Goal: Task Accomplishment & Management: Complete application form

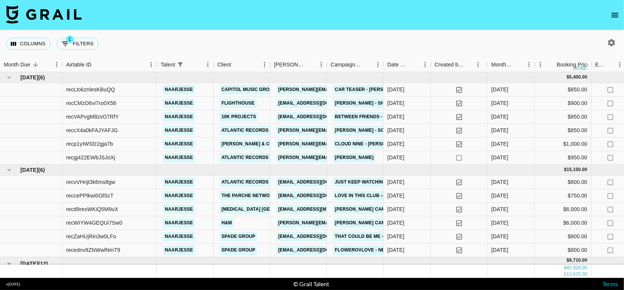
click at [619, 12] on icon "open drawer" at bounding box center [615, 15] width 9 height 9
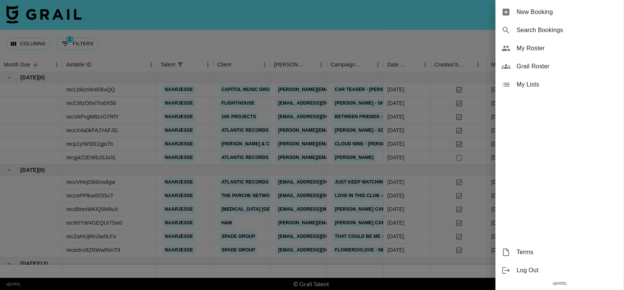
click at [506, 14] on icon at bounding box center [506, 12] width 9 height 9
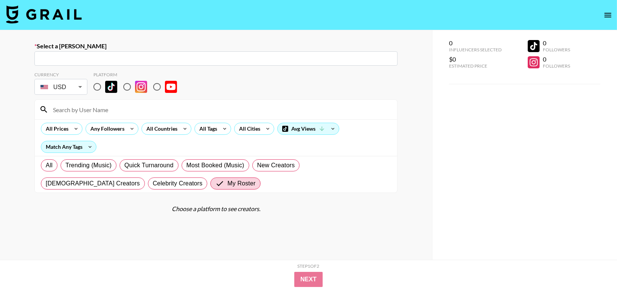
click at [211, 59] on input "text" at bounding box center [216, 58] width 354 height 9
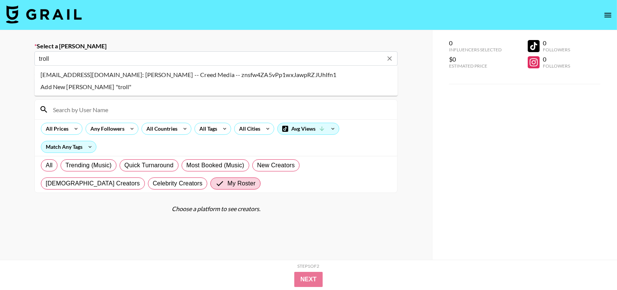
click at [234, 77] on li "trolle@creedmedia.com: Trolle Seth -- Creed Media -- znsfw4ZA5vPp1wxJawpRZJUhIf…" at bounding box center [215, 75] width 363 height 12
type input "trolle@creedmedia.com: Trolle Seth -- Creed Media -- znsfw4ZA5vPp1wxJawpRZJUhIf…"
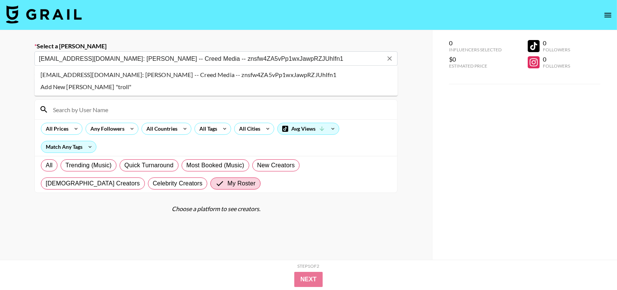
select select "Song"
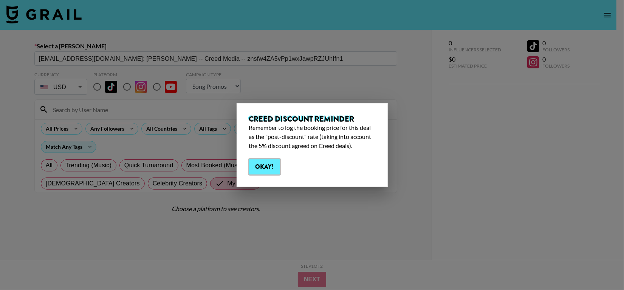
click at [267, 166] on button "Okay!" at bounding box center [264, 167] width 31 height 15
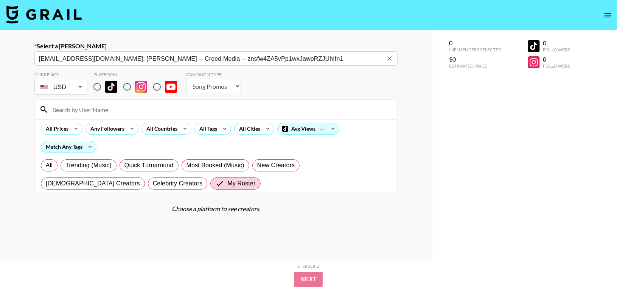
click at [147, 110] on input at bounding box center [220, 110] width 344 height 12
click at [97, 87] on input "radio" at bounding box center [97, 87] width 16 height 16
radio input "true"
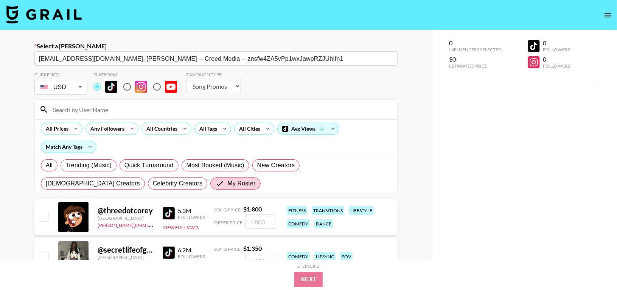
click at [96, 107] on input at bounding box center [220, 110] width 344 height 12
type input "naar"
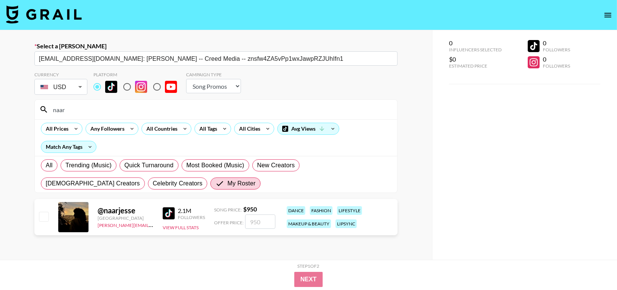
click at [44, 219] on input "checkbox" at bounding box center [43, 216] width 9 height 9
checkbox input "true"
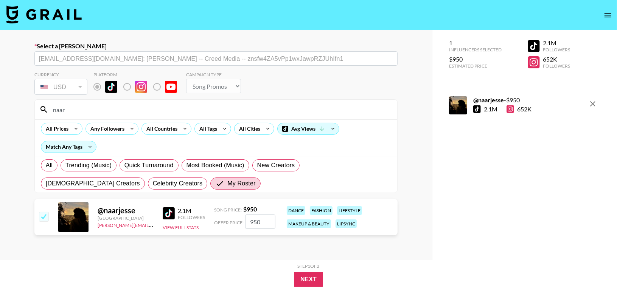
click at [263, 222] on input "950" at bounding box center [260, 222] width 30 height 14
type input "903"
click at [305, 278] on button "Next" at bounding box center [308, 279] width 29 height 15
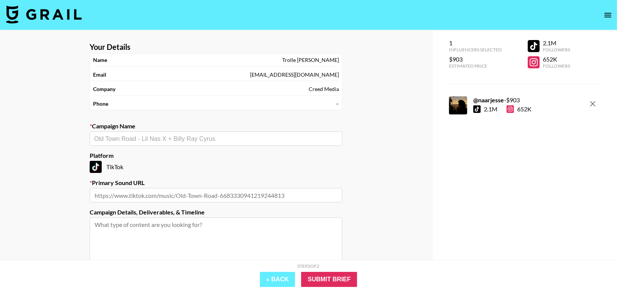
click at [217, 144] on div "​" at bounding box center [216, 139] width 253 height 14
click at [231, 240] on textarea at bounding box center [216, 246] width 253 height 57
drag, startPoint x: 231, startPoint y: 240, endPoint x: 337, endPoint y: 300, distance: 121.9
click at [337, 290] on html "Your Details Name Trolle Seth Email trolle@creedmedia.com Company Creed Media P…" at bounding box center [308, 186] width 617 height 372
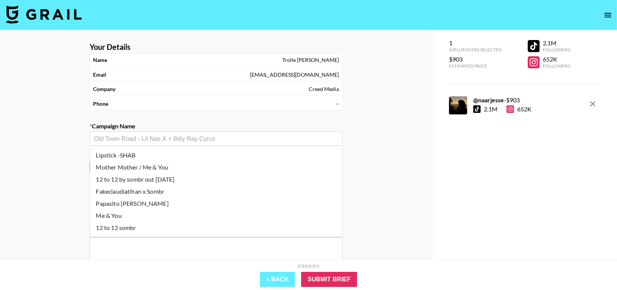
click at [181, 141] on input "text" at bounding box center [216, 139] width 244 height 9
click at [168, 228] on li "12 to 12 sombr" at bounding box center [216, 228] width 253 height 12
type input "12 to 12 sombr"
type input "https://www.tiktok.com/music/12-to-12-7530439116829313040"
type textarea "TikTok --"
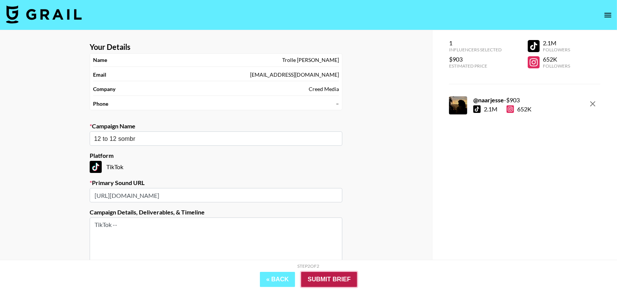
click at [331, 281] on input "Submit Brief" at bounding box center [329, 279] width 56 height 15
click at [331, 281] on div "Your Details Name Trolle Seth Email trolle@creedmedia.com Company Creed Media P…" at bounding box center [216, 186] width 432 height 312
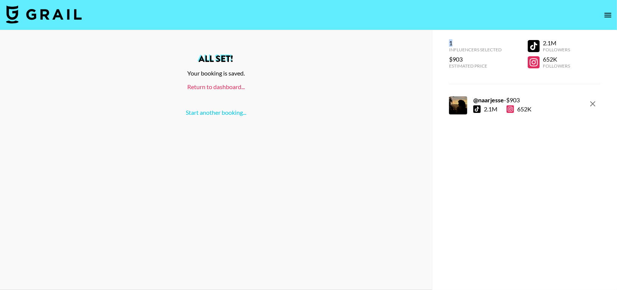
click at [222, 85] on link "Return to dashboard..." at bounding box center [215, 86] width 57 height 7
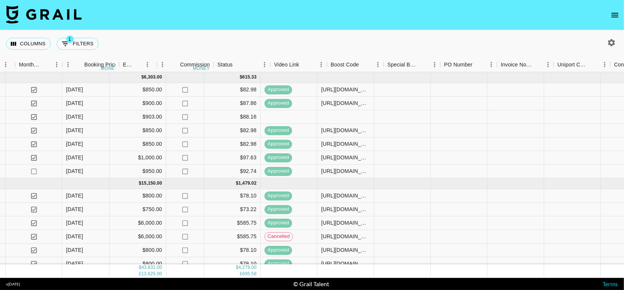
scroll to position [0, 473]
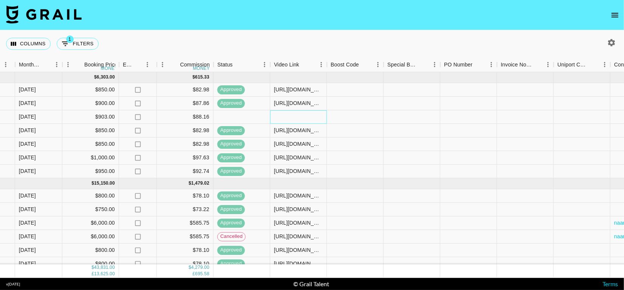
click at [299, 119] on div at bounding box center [298, 117] width 57 height 14
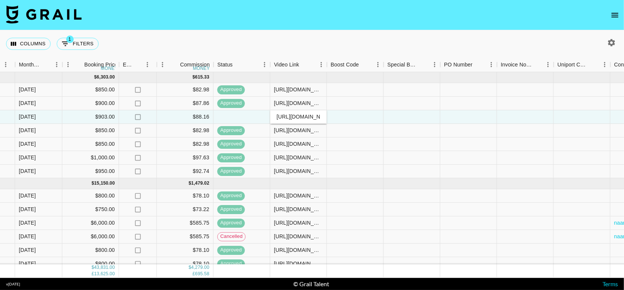
scroll to position [0, 179]
type input "[URL][DOMAIN_NAME]"
click at [397, 122] on div at bounding box center [412, 117] width 57 height 14
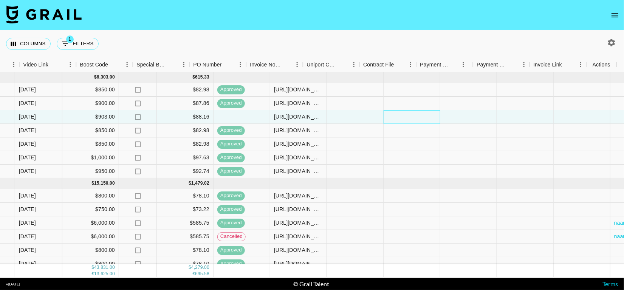
scroll to position [0, 723]
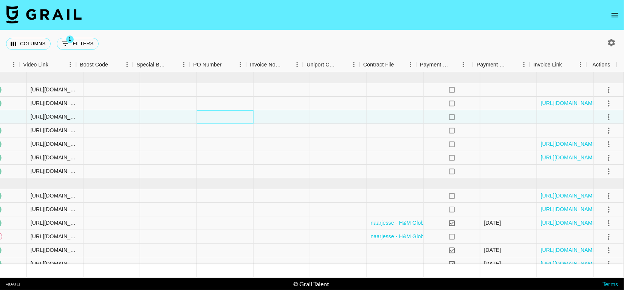
click at [221, 118] on div at bounding box center [225, 117] width 57 height 14
type input "EWe3cVf"
click at [264, 117] on div at bounding box center [282, 117] width 57 height 14
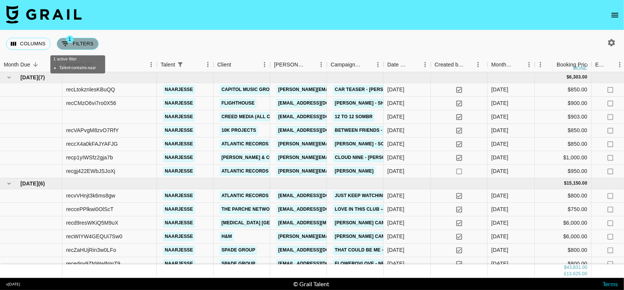
click at [75, 44] on button "1 Filters" at bounding box center [78, 44] width 42 height 12
select select "talentName"
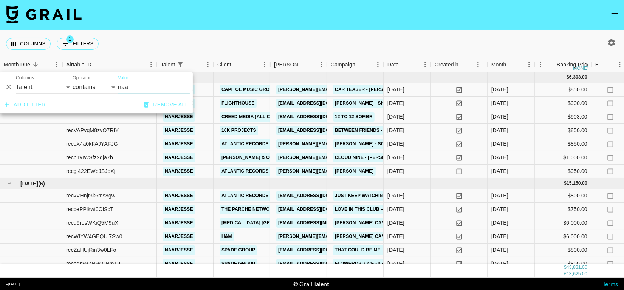
click at [169, 106] on button "Remove all" at bounding box center [166, 105] width 50 height 14
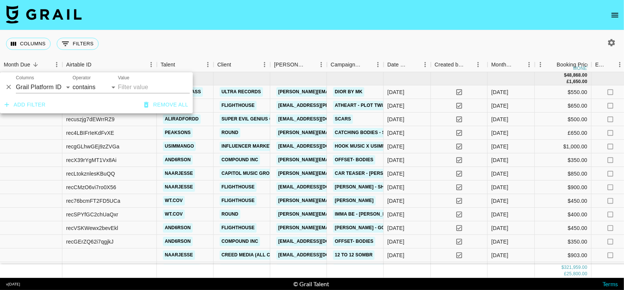
click at [246, 51] on div "Columns 0 Filters + Booking" at bounding box center [312, 43] width 624 height 27
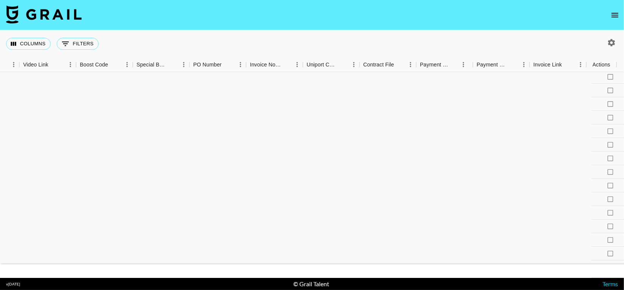
scroll to position [165, 723]
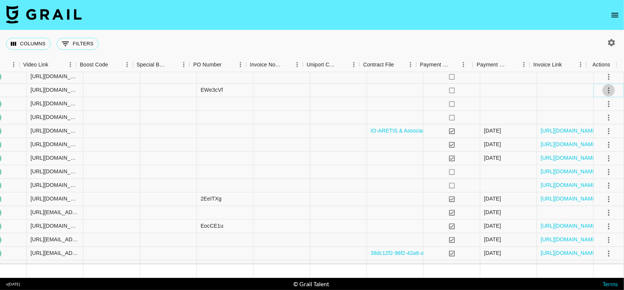
click at [605, 89] on icon "select merge strategy" at bounding box center [609, 90] width 9 height 9
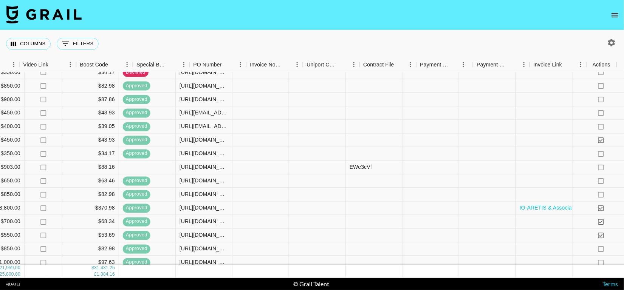
scroll to position [88, 723]
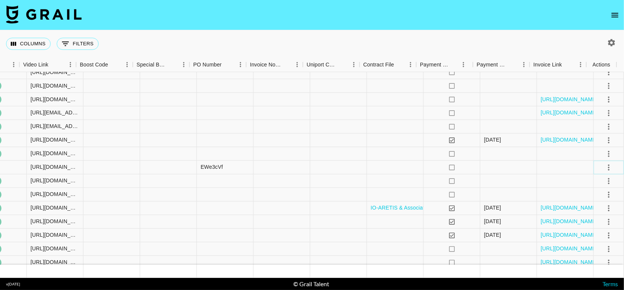
click at [605, 165] on icon "select merge strategy" at bounding box center [609, 167] width 9 height 9
click at [592, 234] on div "Approve" at bounding box center [592, 237] width 23 height 9
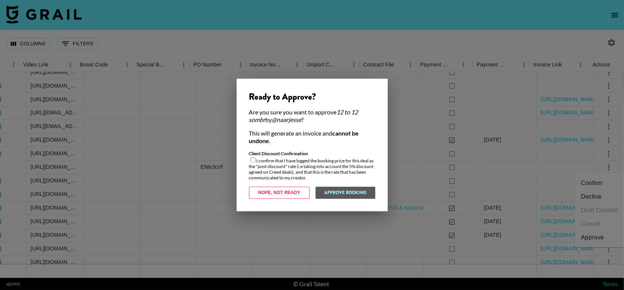
click at [254, 161] on input "checkbox" at bounding box center [253, 160] width 5 height 5
checkbox input "true"
click at [325, 195] on button "Approve Booking" at bounding box center [345, 193] width 60 height 12
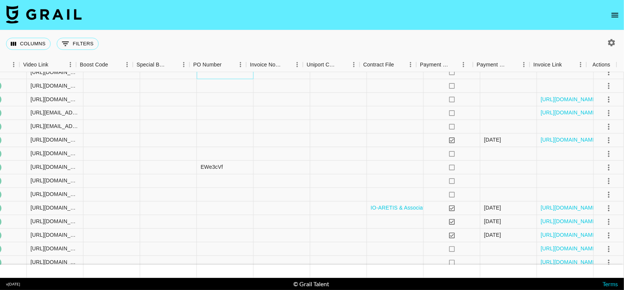
click at [223, 76] on div at bounding box center [225, 73] width 57 height 14
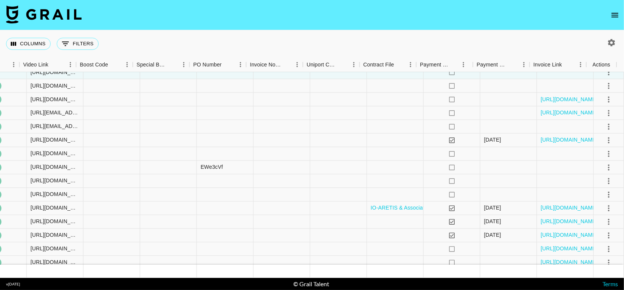
click at [332, 290] on footer "v 1.7.99 © Grail Talent Terms" at bounding box center [312, 284] width 624 height 12
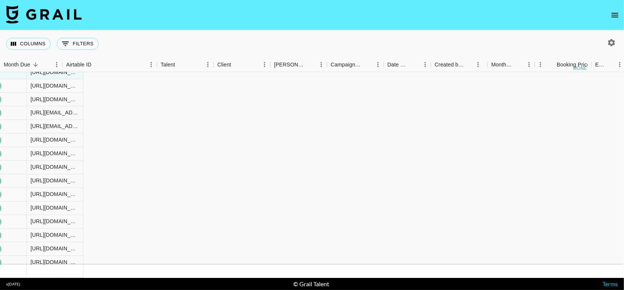
scroll to position [88, 0]
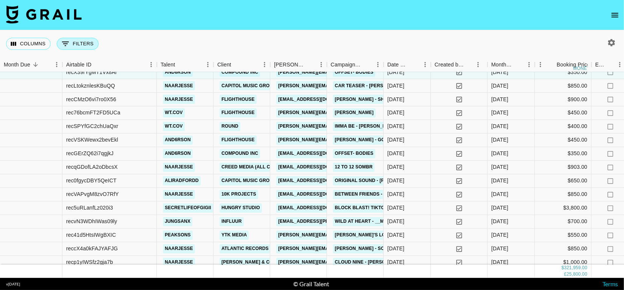
click at [65, 41] on icon "Show filters" at bounding box center [65, 43] width 9 height 9
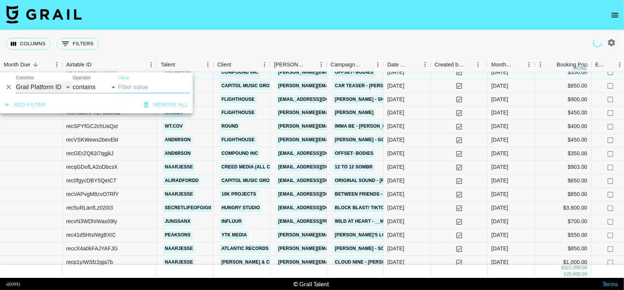
click at [56, 89] on select "Grail Platform ID Airtable ID Talent Manager Client Booker Campaign (Type) Date…" at bounding box center [44, 87] width 57 height 12
select select "talentName"
click at [16, 81] on select "Grail Platform ID Airtable ID Talent Manager Client Booker Campaign (Type) Date…" at bounding box center [44, 87] width 57 height 12
click at [133, 89] on input "Value" at bounding box center [154, 87] width 72 height 12
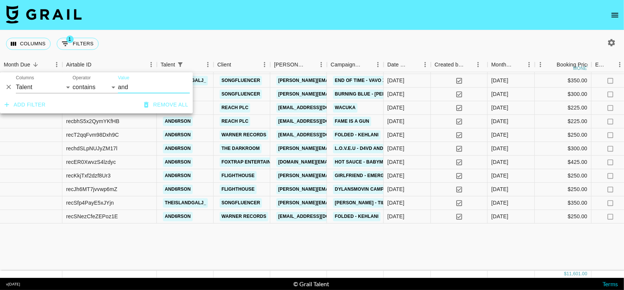
scroll to position [0, 0]
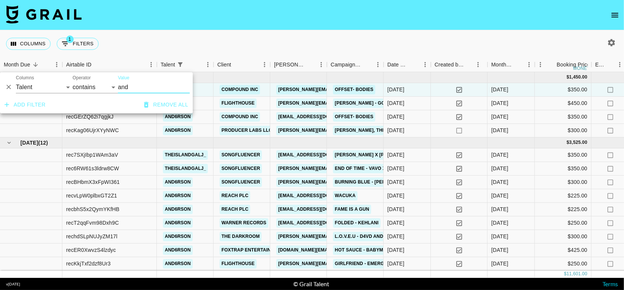
type input "and"
click at [241, 42] on div "Columns 1 Filters + Booking" at bounding box center [312, 43] width 624 height 27
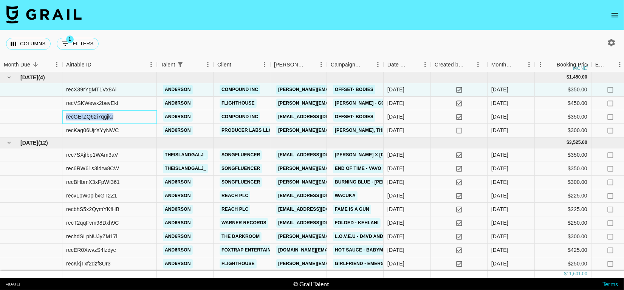
drag, startPoint x: 67, startPoint y: 118, endPoint x: 121, endPoint y: 115, distance: 55.0
click at [121, 115] on div "recGErZQ62i7qgjkJ" at bounding box center [109, 117] width 95 height 14
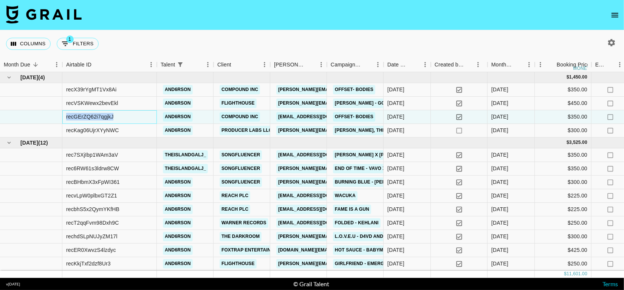
copy div "recGErZQ62i7qgjkJ"
drag, startPoint x: 67, startPoint y: 130, endPoint x: 127, endPoint y: 130, distance: 60.1
click at [127, 130] on div "recKag06UjrXYyNWC" at bounding box center [109, 131] width 95 height 14
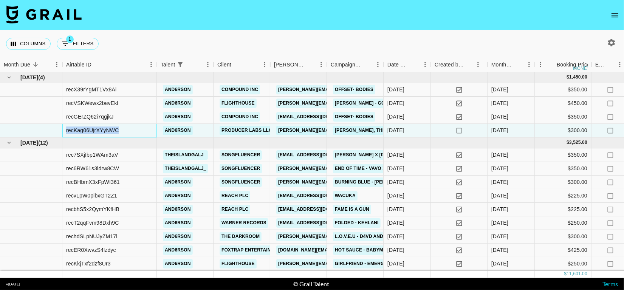
copy div "recKag06UjrXYyNWC"
drag, startPoint x: 67, startPoint y: 104, endPoint x: 138, endPoint y: 104, distance: 71.8
click at [138, 104] on div "recVSKWewx2bevEkl" at bounding box center [109, 104] width 95 height 14
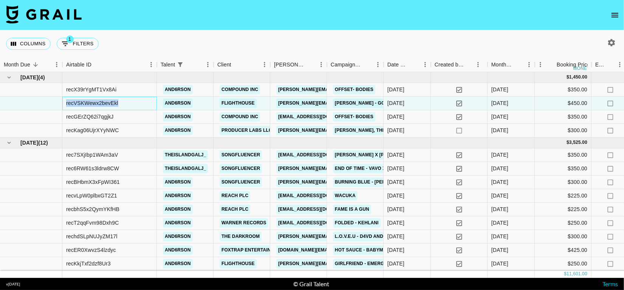
copy div "recVSKWewx2bevEkl"
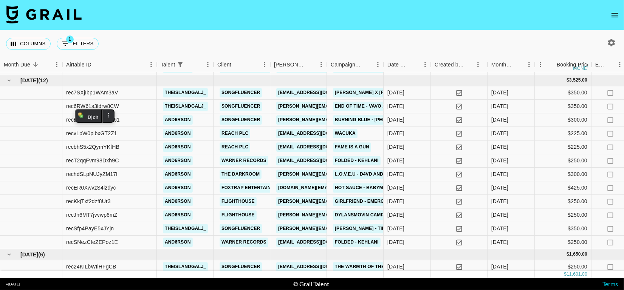
scroll to position [81, 0]
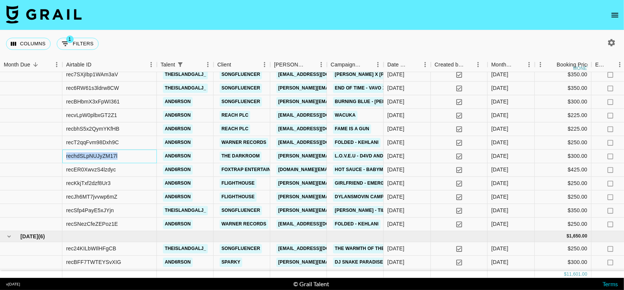
drag, startPoint x: 66, startPoint y: 156, endPoint x: 148, endPoint y: 152, distance: 81.8
click at [148, 152] on div "rechdSLpNUJyZM17l" at bounding box center [109, 157] width 95 height 14
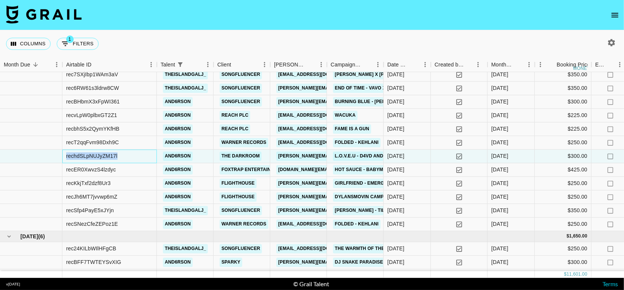
copy div "rechdSLpNUJyZM17l"
click at [77, 42] on button "1 Filters" at bounding box center [78, 44] width 42 height 12
select select "talentName"
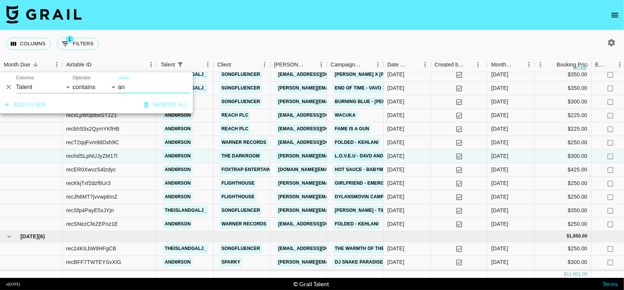
type input "a"
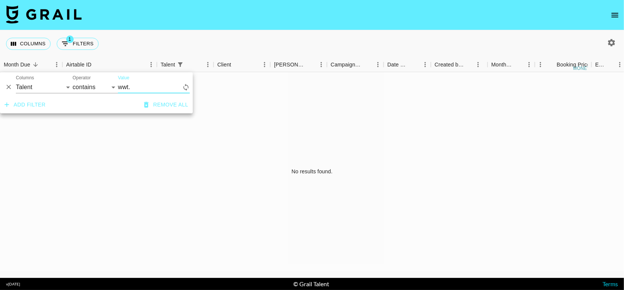
scroll to position [0, 0]
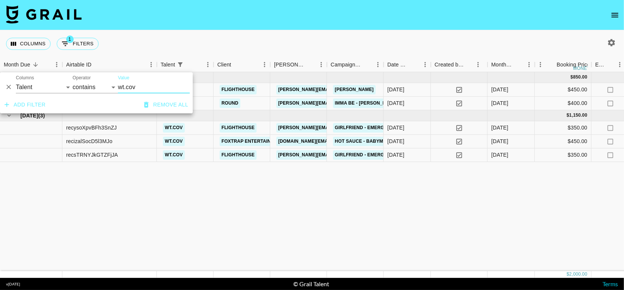
type input "wt.cov"
click at [238, 31] on div "Columns 1 Filters + Booking" at bounding box center [312, 43] width 624 height 27
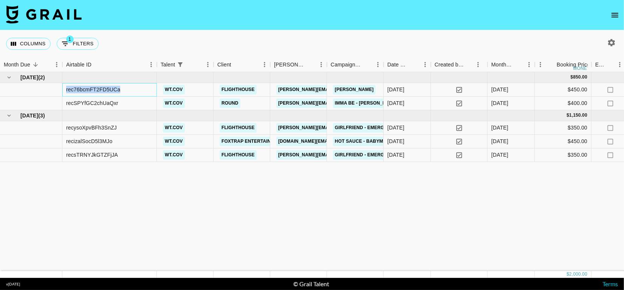
drag, startPoint x: 67, startPoint y: 91, endPoint x: 143, endPoint y: 89, distance: 76.0
click at [143, 89] on div "rec76bcmFT2FD5UCa" at bounding box center [109, 90] width 95 height 14
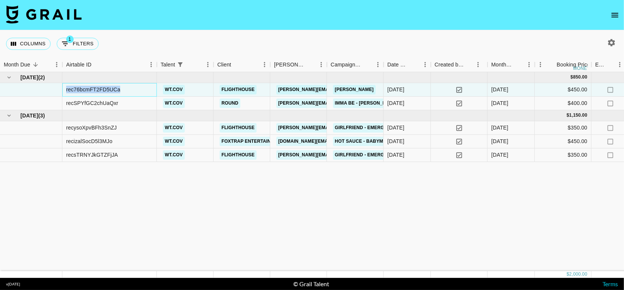
copy div "rec76bcmFT2FD5UCa"
drag, startPoint x: 67, startPoint y: 104, endPoint x: 149, endPoint y: 103, distance: 82.8
click at [149, 103] on div "recSPYfGC2chUaQxr" at bounding box center [109, 104] width 95 height 14
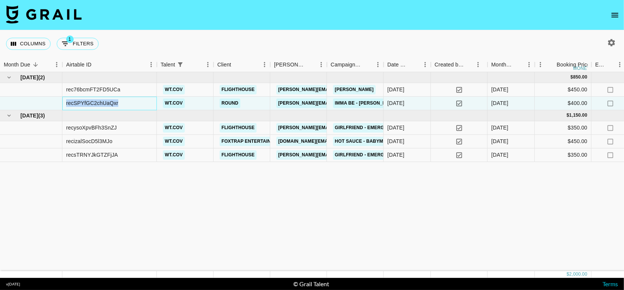
copy div "recSPYfGC2chUaQxr"
click at [80, 40] on button "1 Filters" at bounding box center [78, 44] width 42 height 12
select select "talentName"
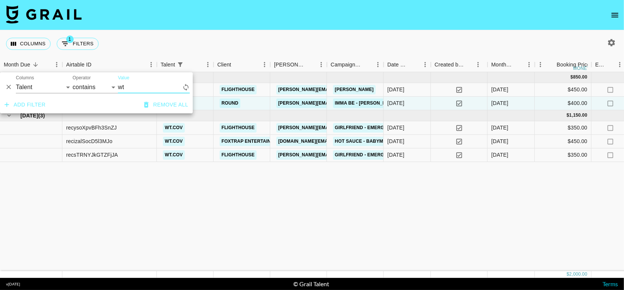
type input "w"
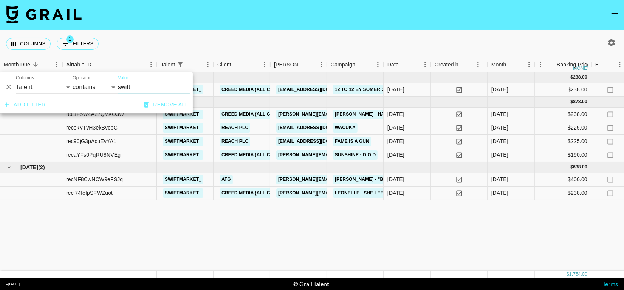
type input "swift"
click at [270, 33] on div "Columns 1 Filters + Booking" at bounding box center [312, 43] width 624 height 27
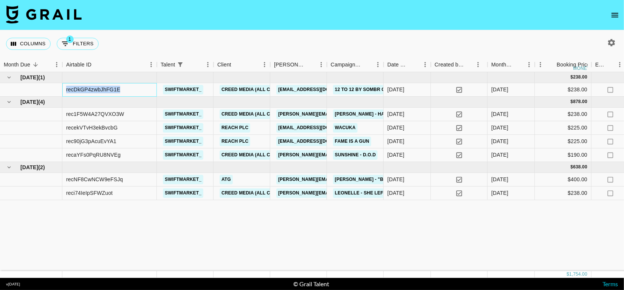
drag, startPoint x: 67, startPoint y: 91, endPoint x: 143, endPoint y: 86, distance: 76.2
click at [143, 86] on div "recDkGP4zwbJhFG1E" at bounding box center [109, 90] width 95 height 14
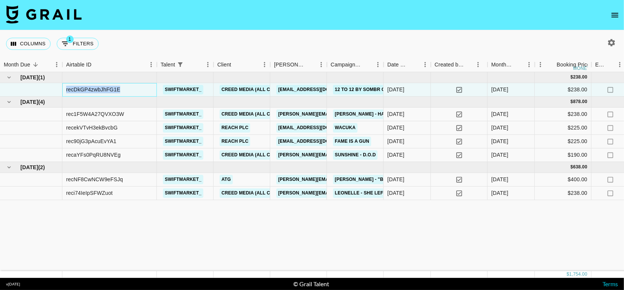
copy div "recDkGP4zwbJhFG1E"
click at [87, 44] on button "1 Filters" at bounding box center [78, 44] width 42 height 12
select select "talentName"
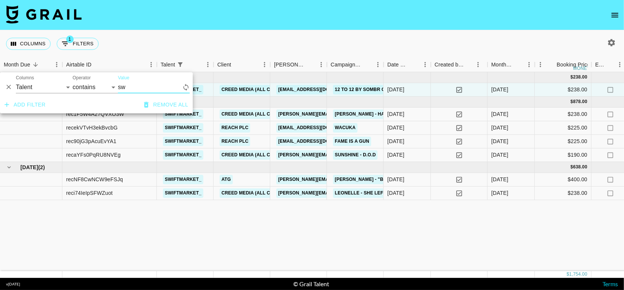
type input "s"
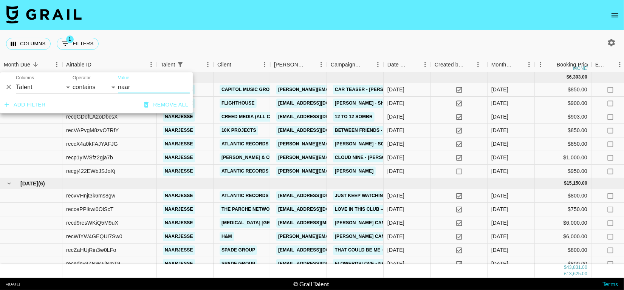
type input "naar"
click at [217, 33] on div "Columns 1 Filters + Booking" at bounding box center [312, 43] width 624 height 27
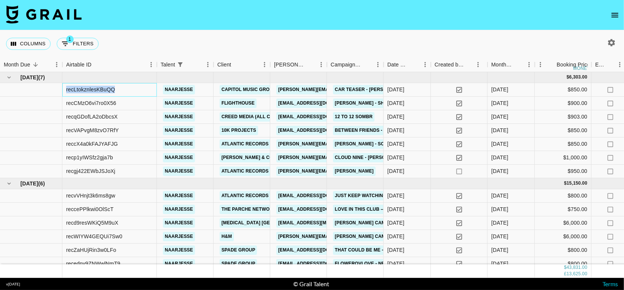
drag, startPoint x: 66, startPoint y: 89, endPoint x: 155, endPoint y: 90, distance: 89.2
click at [155, 90] on div "recLtokznlesKBuQQ" at bounding box center [109, 90] width 95 height 14
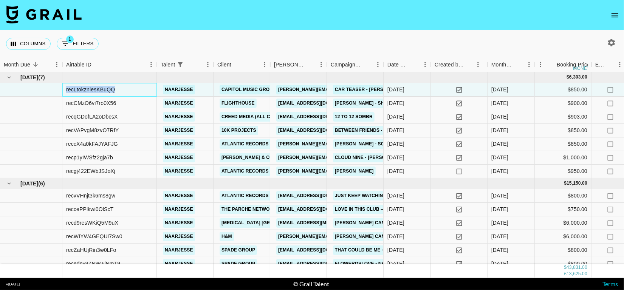
copy div "recLtokznlesKBuQQ"
drag, startPoint x: 67, startPoint y: 104, endPoint x: 156, endPoint y: 97, distance: 89.9
click at [156, 97] on div "recCMzO6vi7ro0X56" at bounding box center [109, 104] width 95 height 14
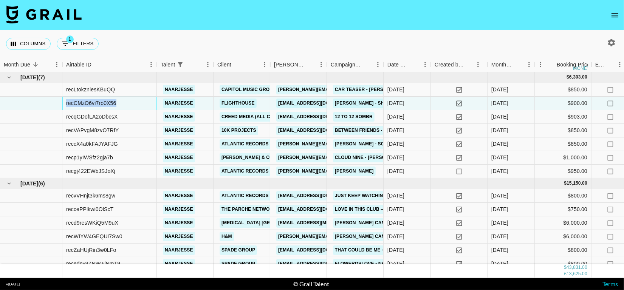
copy div "recCMzO6vi7ro0X56"
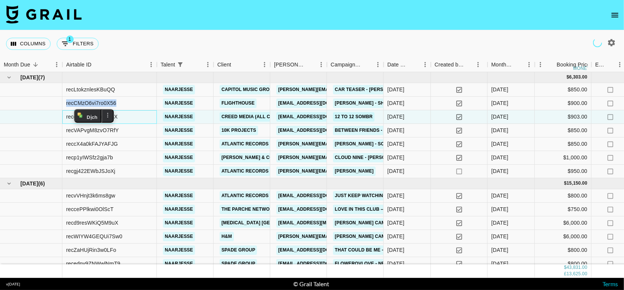
copy div "recCMzO6vi7ro0X56"
drag, startPoint x: 67, startPoint y: 130, endPoint x: 163, endPoint y: 130, distance: 96.4
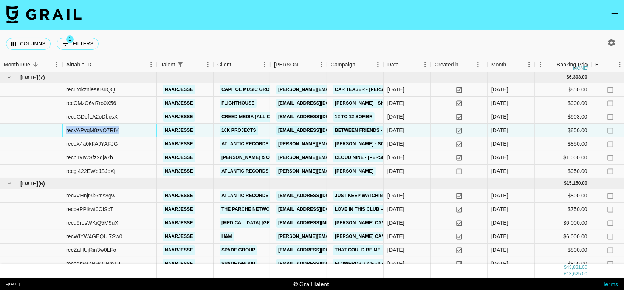
drag, startPoint x: 67, startPoint y: 130, endPoint x: 152, endPoint y: 127, distance: 85.9
click at [152, 127] on div "recVAPvgM8zvO7RfY" at bounding box center [109, 131] width 95 height 14
drag, startPoint x: 66, startPoint y: 146, endPoint x: 174, endPoint y: 146, distance: 108.1
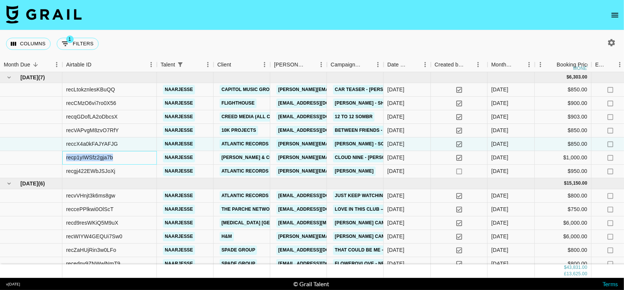
drag, startPoint x: 66, startPoint y: 157, endPoint x: 126, endPoint y: 160, distance: 59.4
click at [126, 160] on div "recp1yIWSfz2gja7b" at bounding box center [109, 158] width 95 height 14
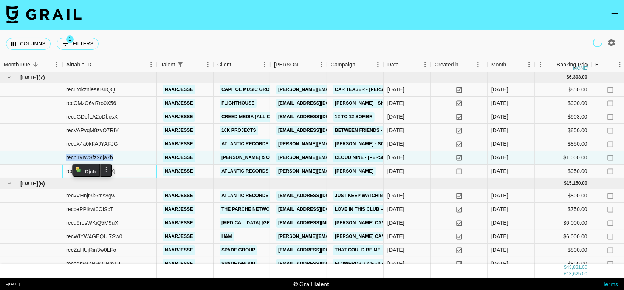
drag, startPoint x: 66, startPoint y: 174, endPoint x: 142, endPoint y: 176, distance: 76.0
click at [142, 176] on div "recgj422EWbJSJoXj" at bounding box center [109, 172] width 95 height 14
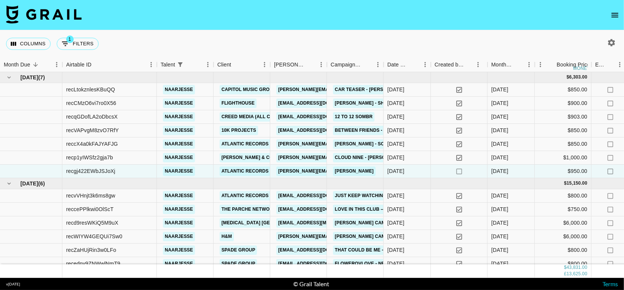
click at [223, 34] on div "Columns 1 Filters + Booking" at bounding box center [312, 43] width 624 height 27
